Goal: Information Seeking & Learning: Learn about a topic

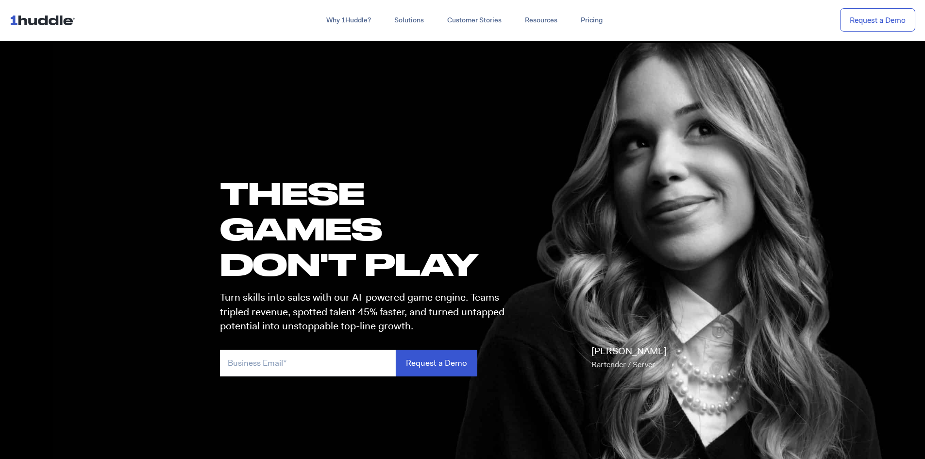
click at [73, 25] on img at bounding box center [44, 20] width 69 height 18
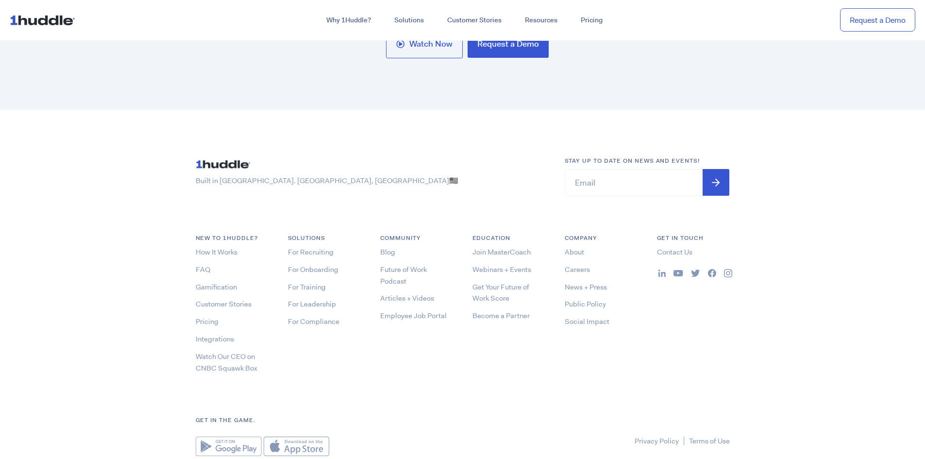
scroll to position [5247, 0]
